Goal: Information Seeking & Learning: Find specific fact

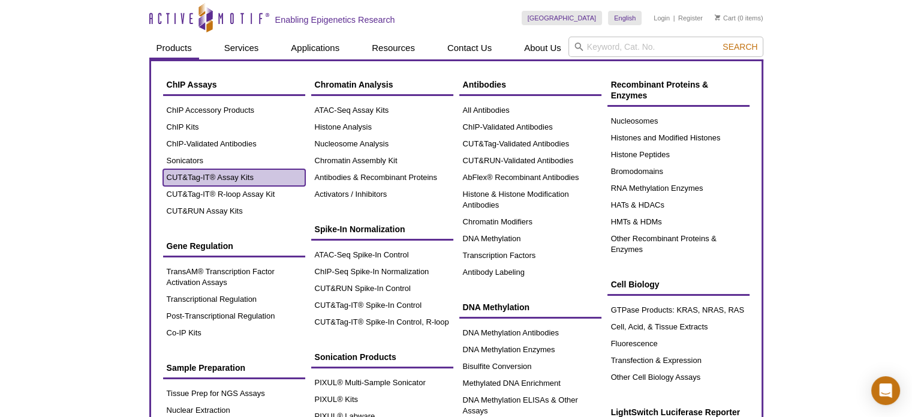
click at [225, 177] on link "CUT&Tag-IT® Assay Kits" at bounding box center [234, 177] width 142 height 17
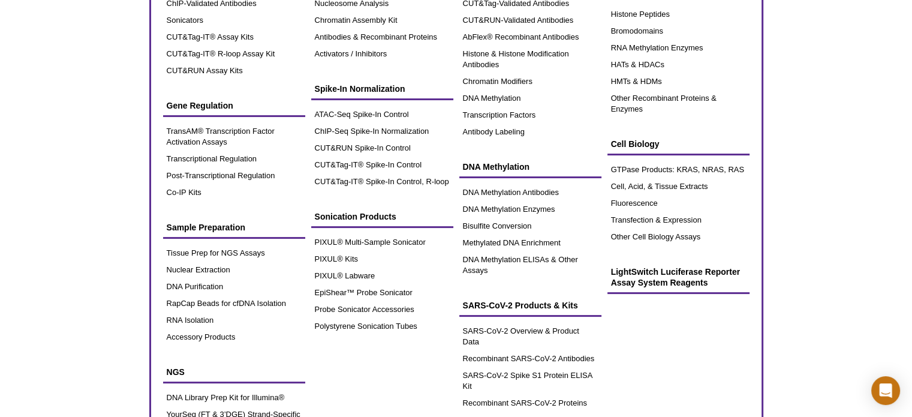
scroll to position [180, 0]
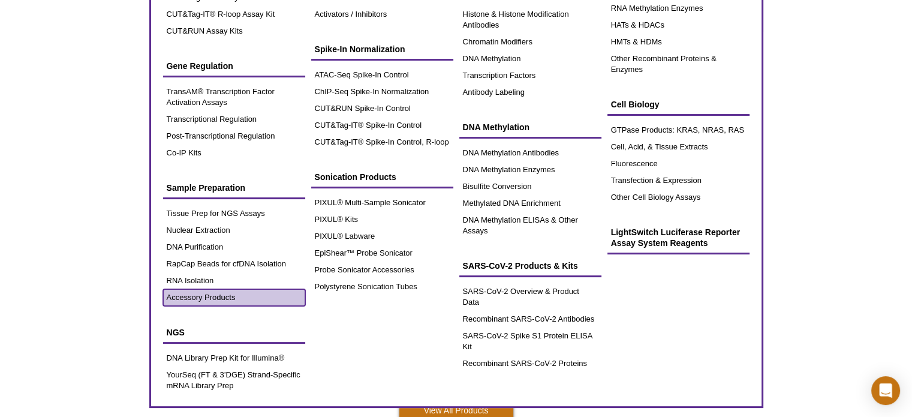
click at [215, 294] on link "Accessory Products" at bounding box center [234, 297] width 142 height 17
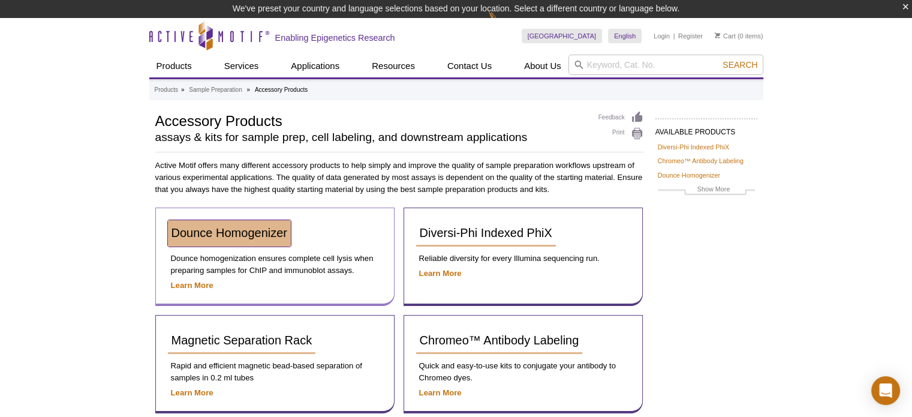
click at [235, 237] on span "Dounce Homogenizer" at bounding box center [229, 232] width 116 height 13
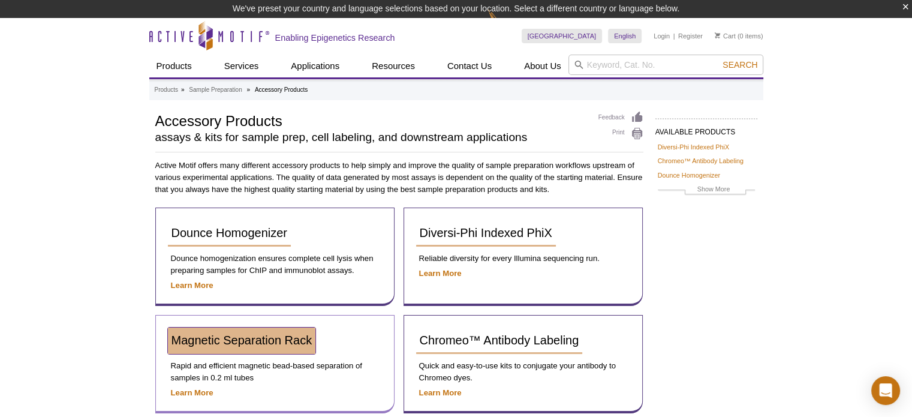
click at [247, 341] on span "Magnetic Separation Rack" at bounding box center [241, 339] width 141 height 13
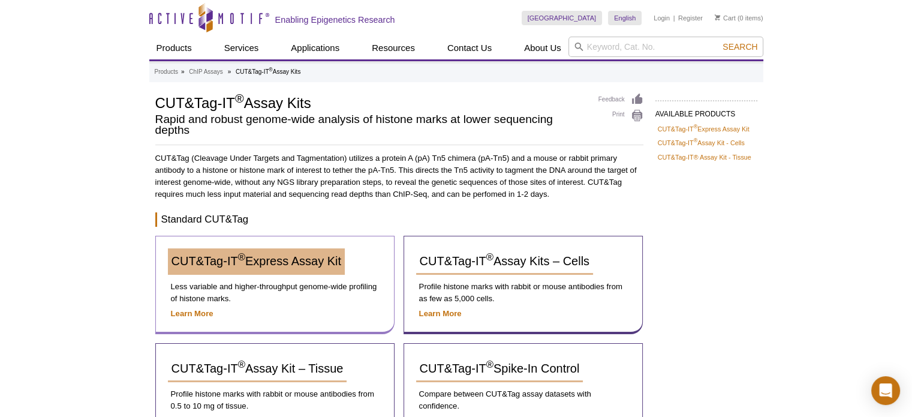
scroll to position [120, 0]
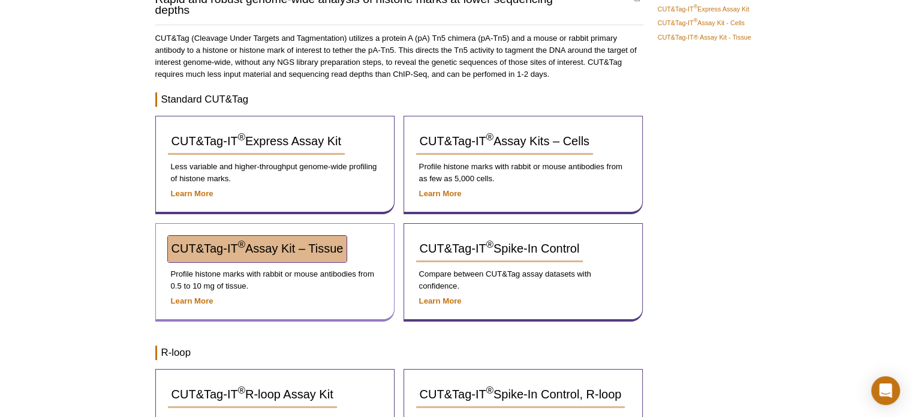
click at [288, 242] on span "CUT&Tag-IT ® Assay Kit – Tissue" at bounding box center [257, 248] width 172 height 13
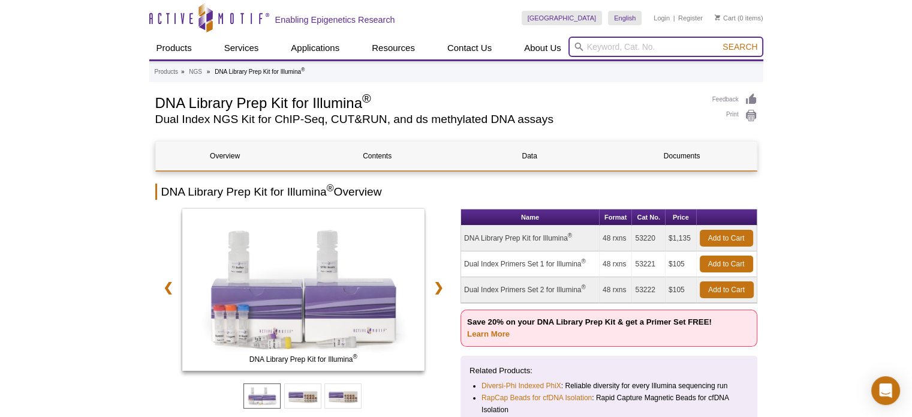
click at [648, 43] on input "search" at bounding box center [665, 47] width 195 height 20
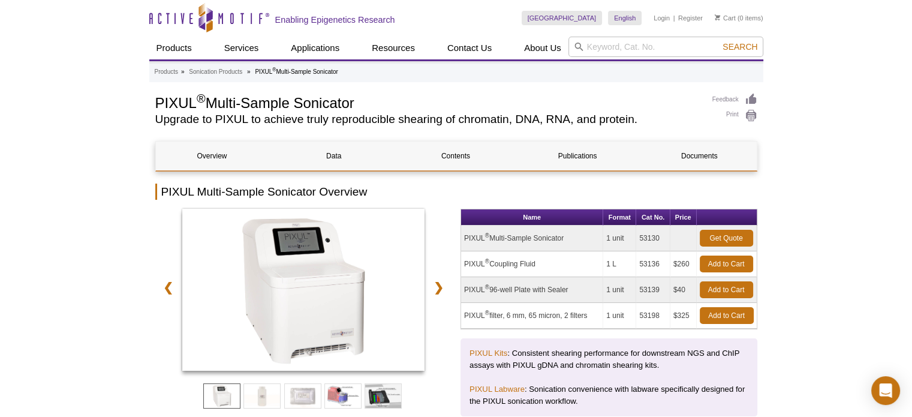
click at [670, 36] on div "Skip to content Active Motif Logo Enabling Epigenetics Research United States A…" at bounding box center [456, 29] width 614 height 59
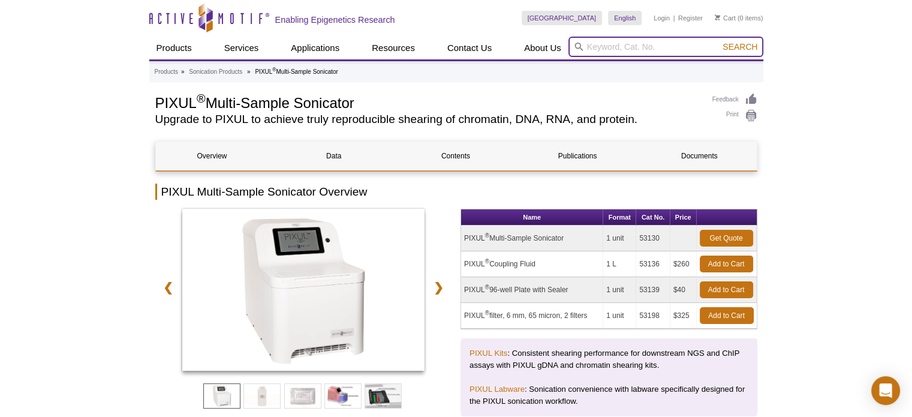
click at [667, 45] on input "search" at bounding box center [665, 47] width 195 height 20
type input "srebp1"
click at [719, 41] on button "Search" at bounding box center [740, 46] width 42 height 11
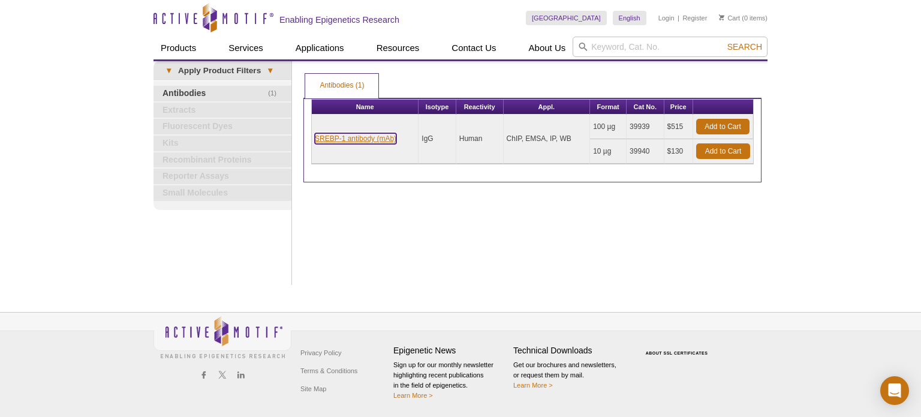
click at [361, 137] on link "SREBP-1 antibody (mAb)" at bounding box center [356, 138] width 82 height 11
